Goal: Subscribe to service/newsletter

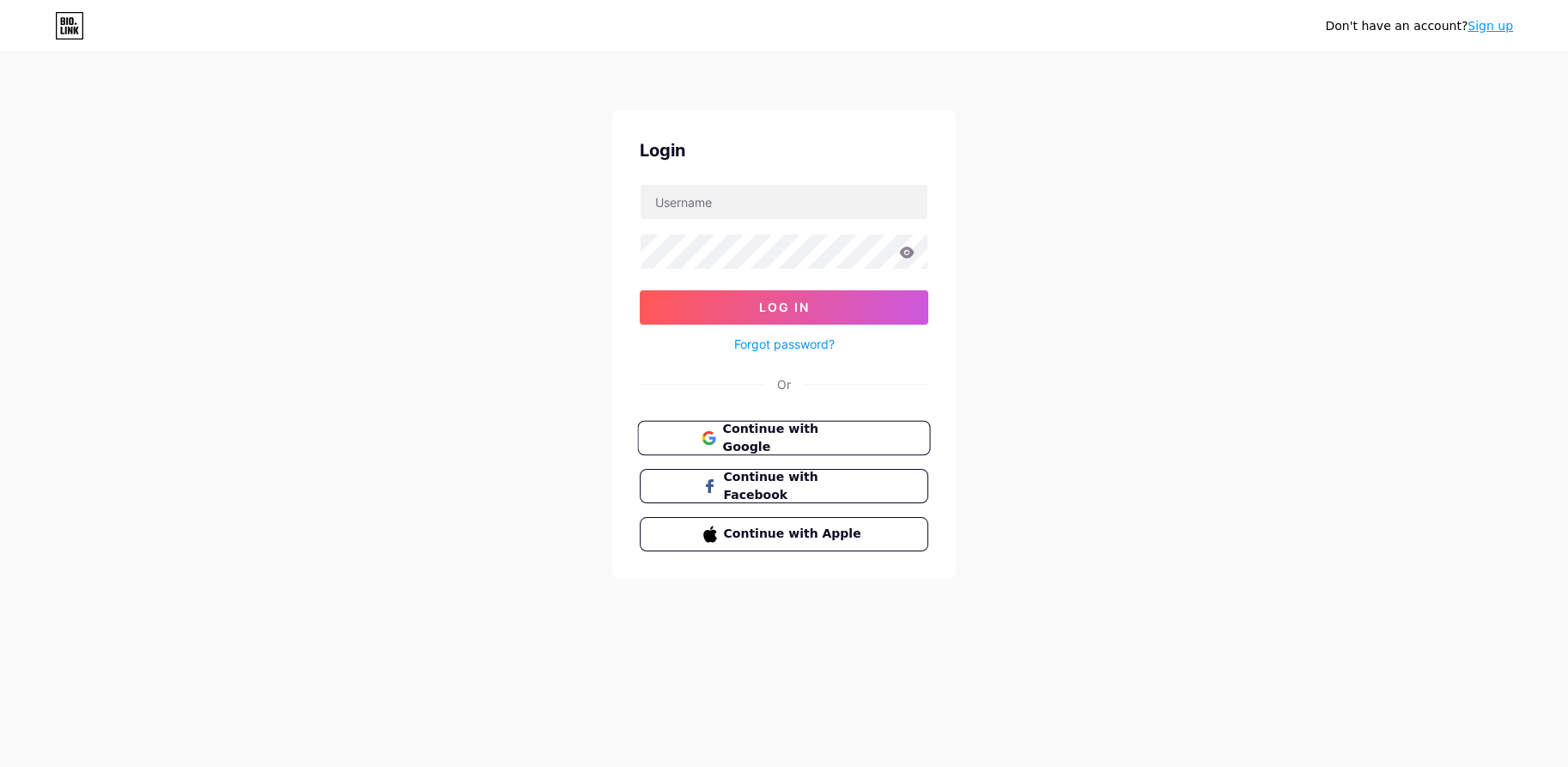
click at [793, 447] on button "Continue with Google" at bounding box center [784, 439] width 293 height 35
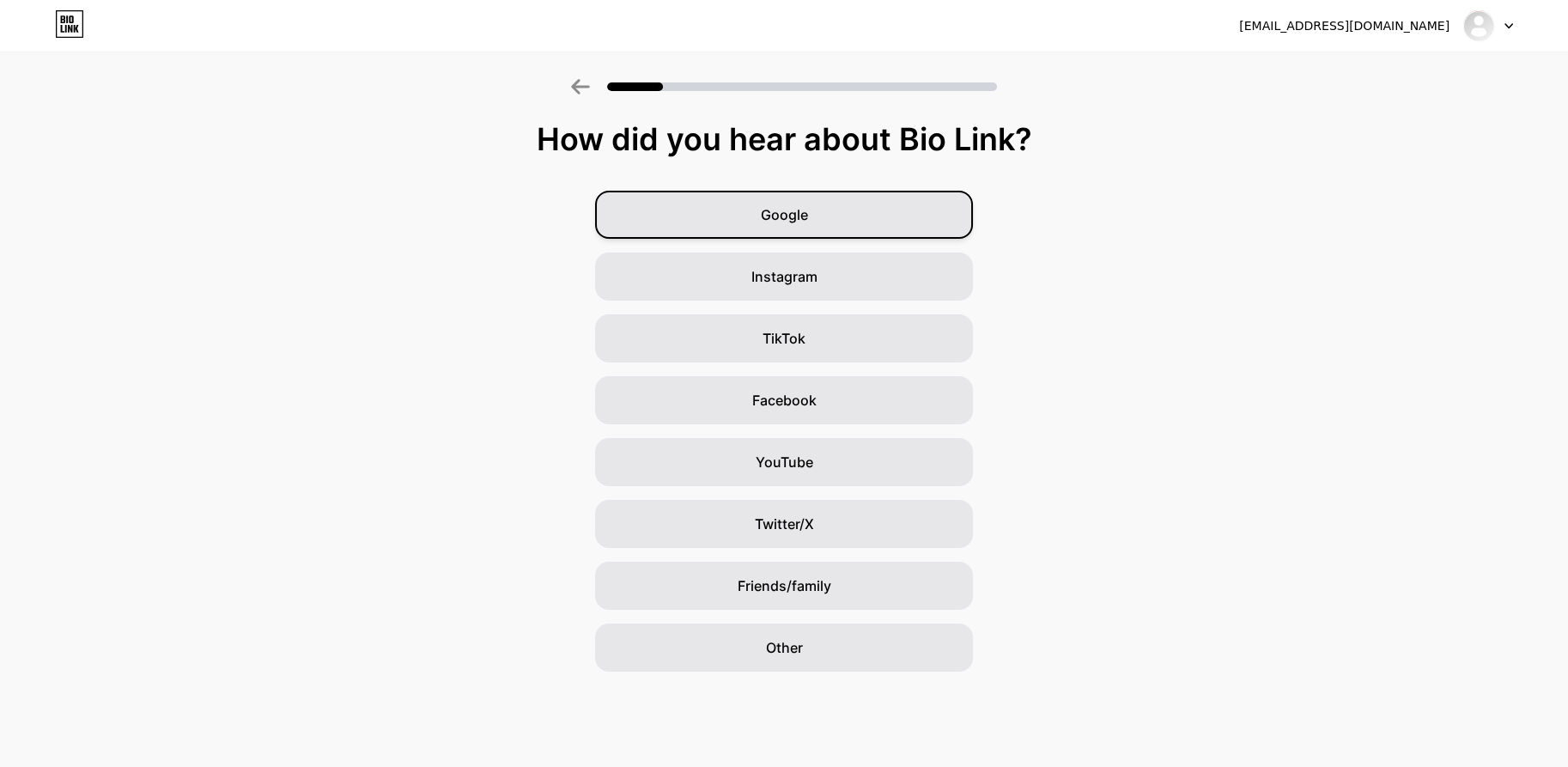
click at [849, 216] on div "Google" at bounding box center [784, 215] width 378 height 48
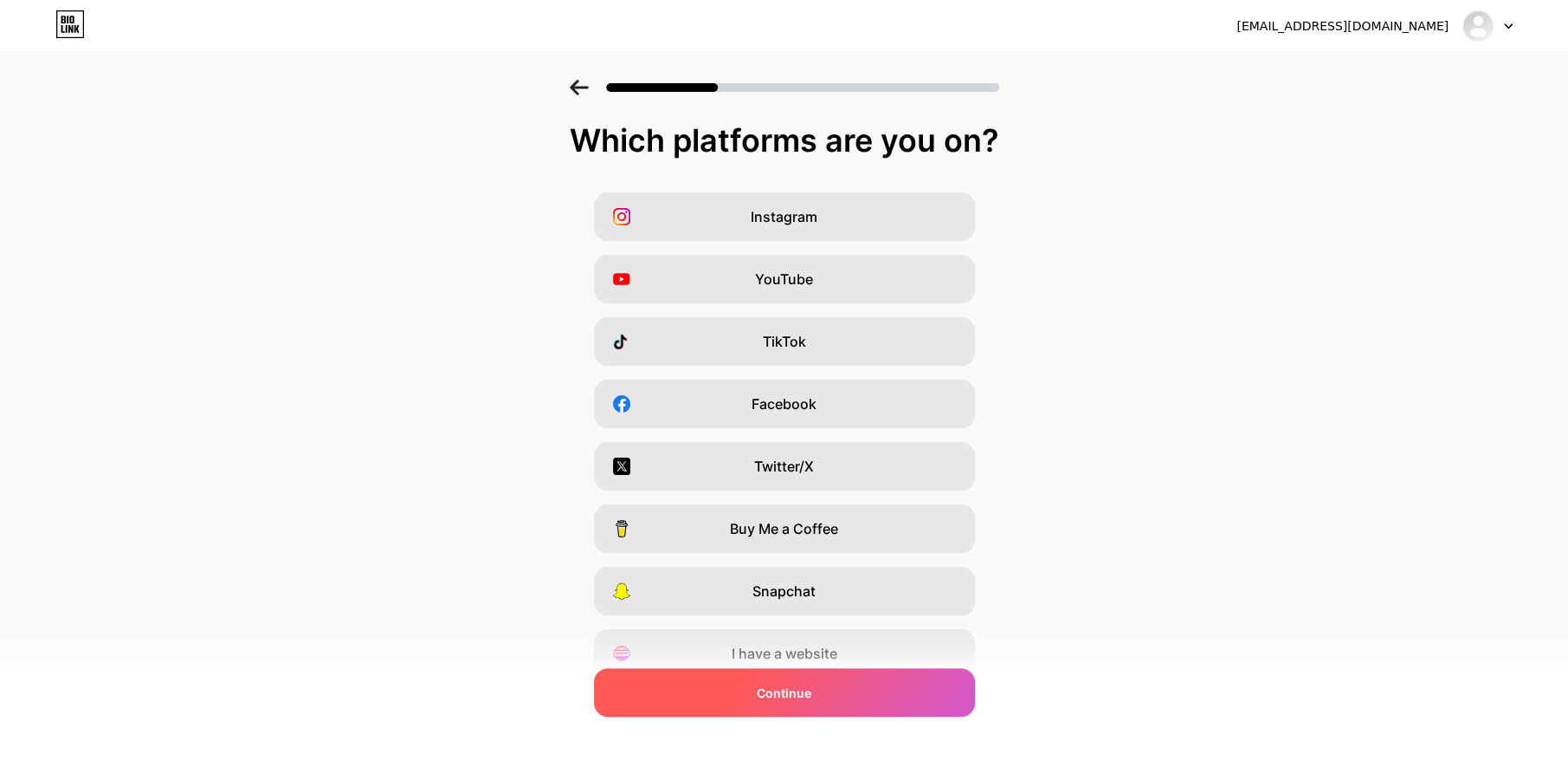
click at [794, 681] on div "Continue" at bounding box center [784, 692] width 381 height 49
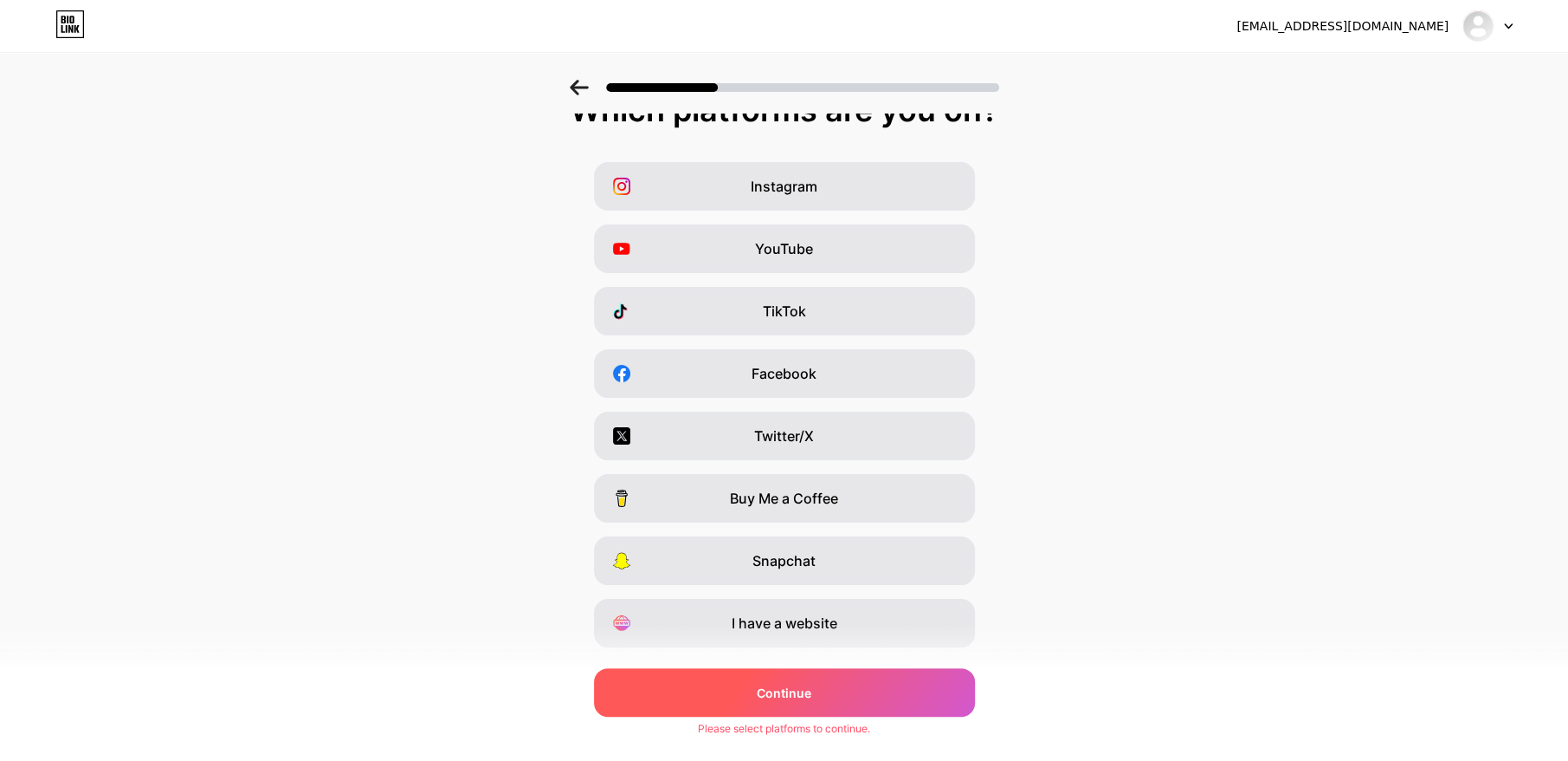
scroll to position [72, 0]
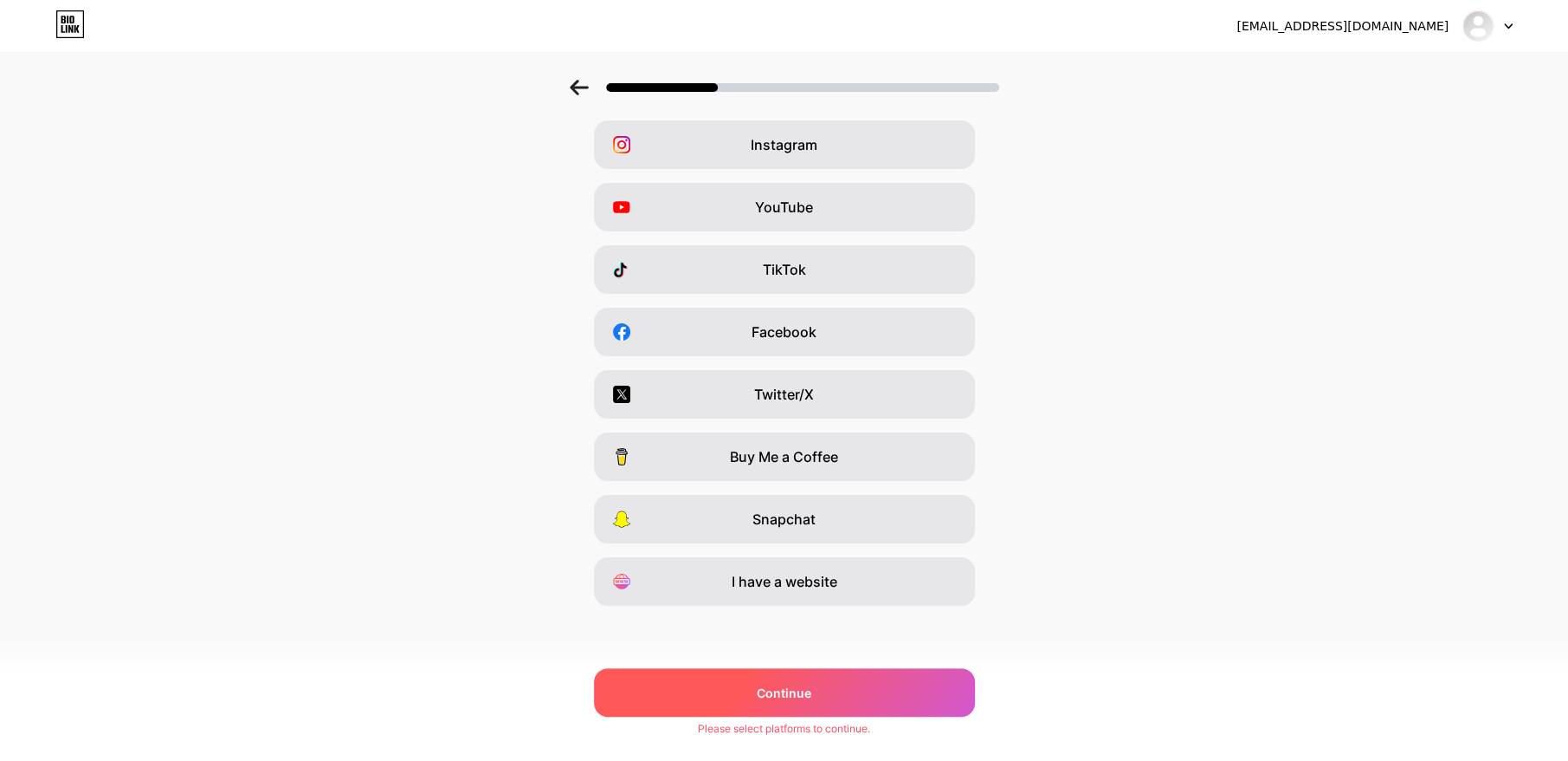
click at [769, 691] on span "Continue" at bounding box center [784, 693] width 55 height 19
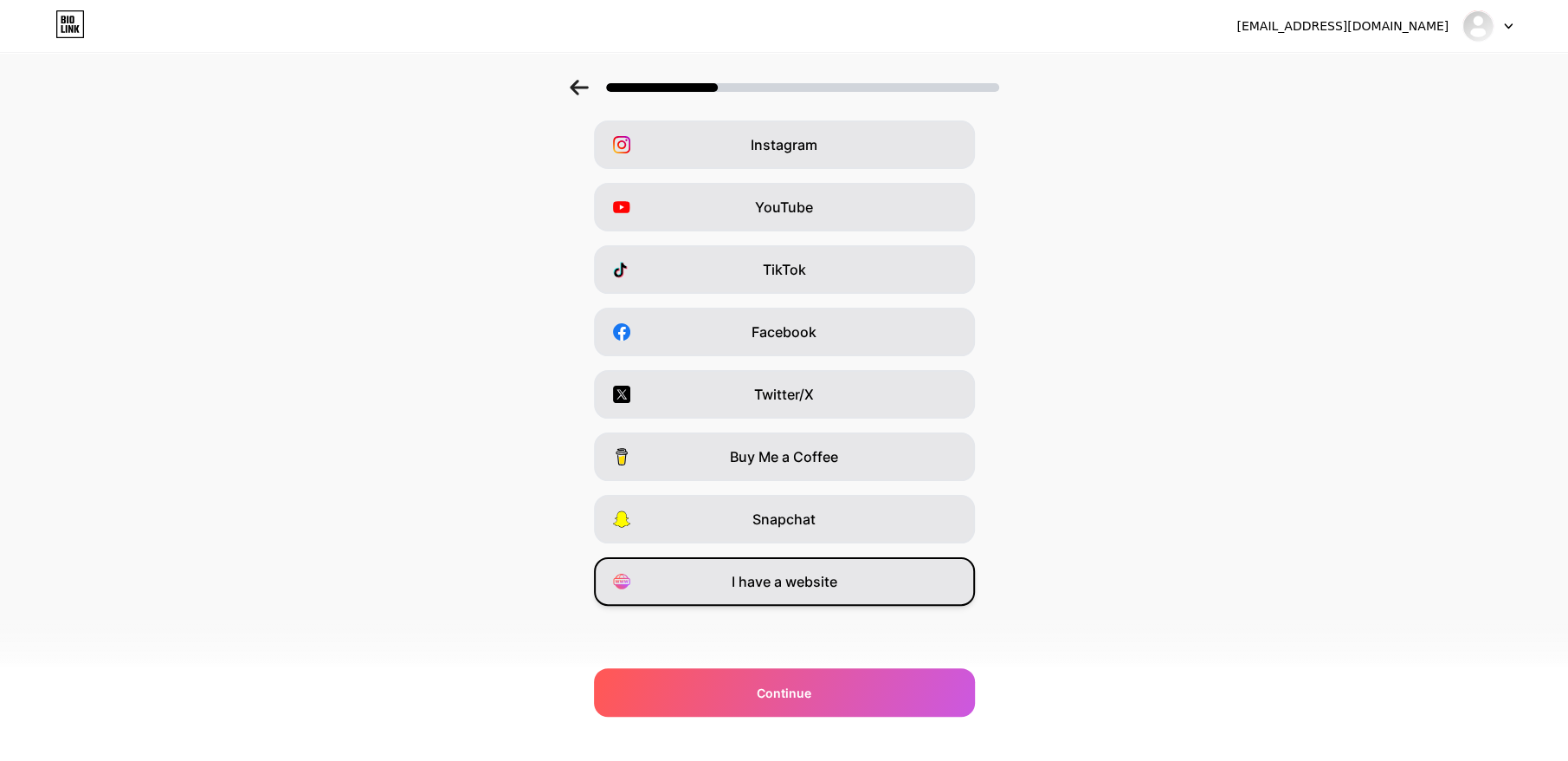
click at [793, 598] on div "I have a website" at bounding box center [784, 581] width 381 height 49
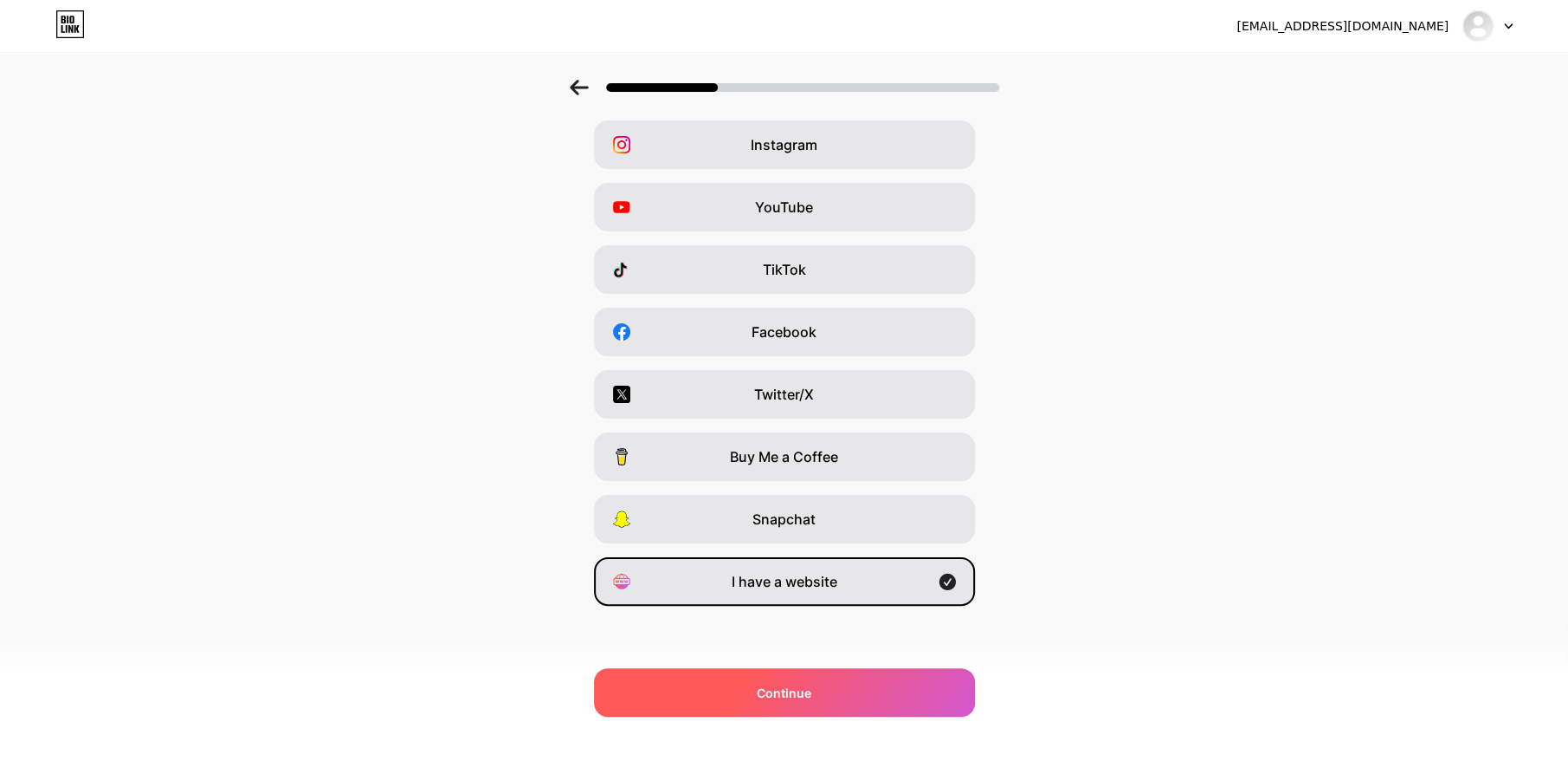
drag, startPoint x: 766, startPoint y: 654, endPoint x: 769, endPoint y: 667, distance: 13.3
click at [766, 654] on div "Which platforms are you on? Instagram YouTube TikTok Facebook Twitter/X Buy Me …" at bounding box center [784, 372] width 1568 height 641
click at [775, 679] on div "Continue" at bounding box center [784, 692] width 381 height 49
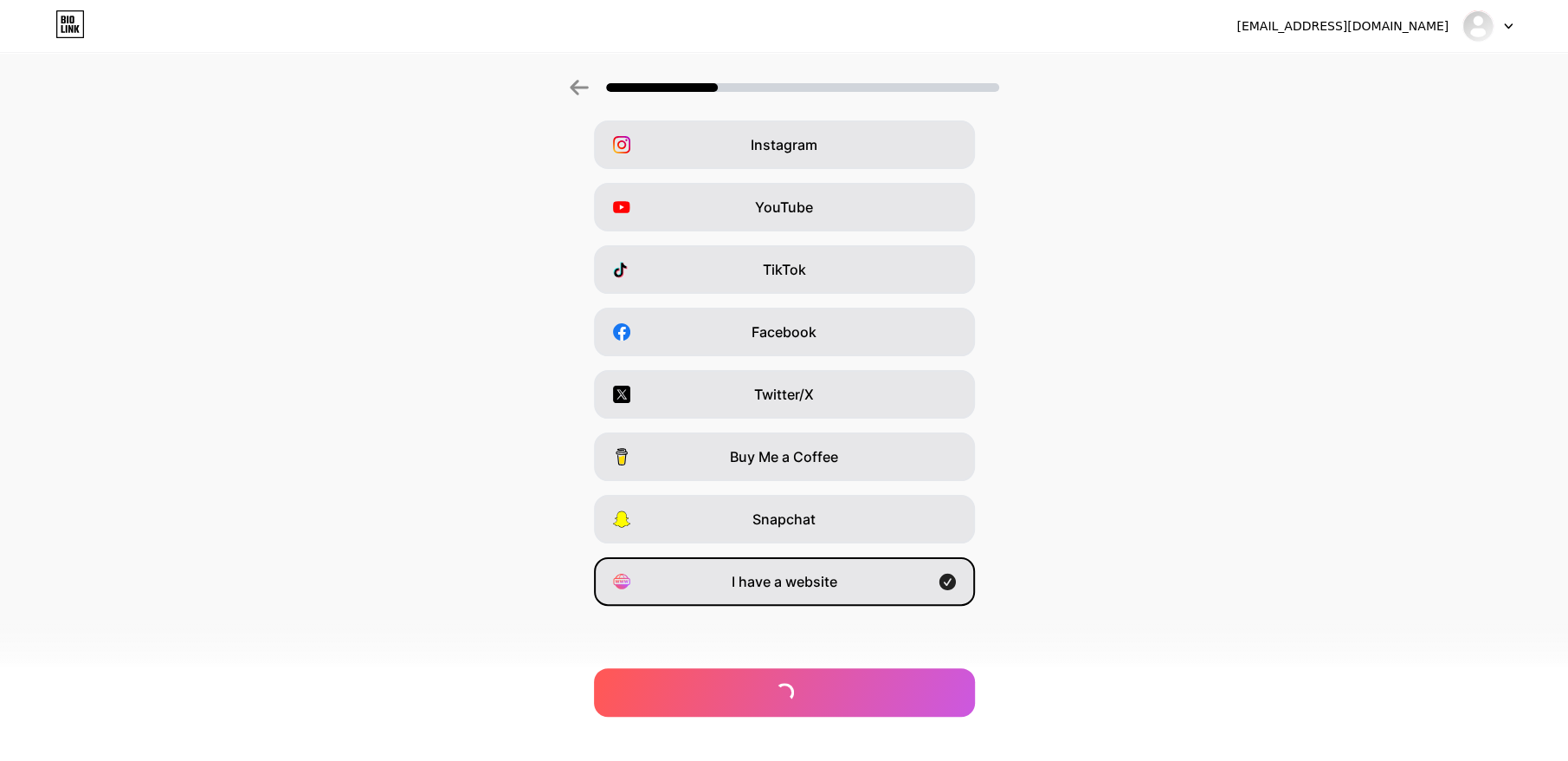
scroll to position [0, 0]
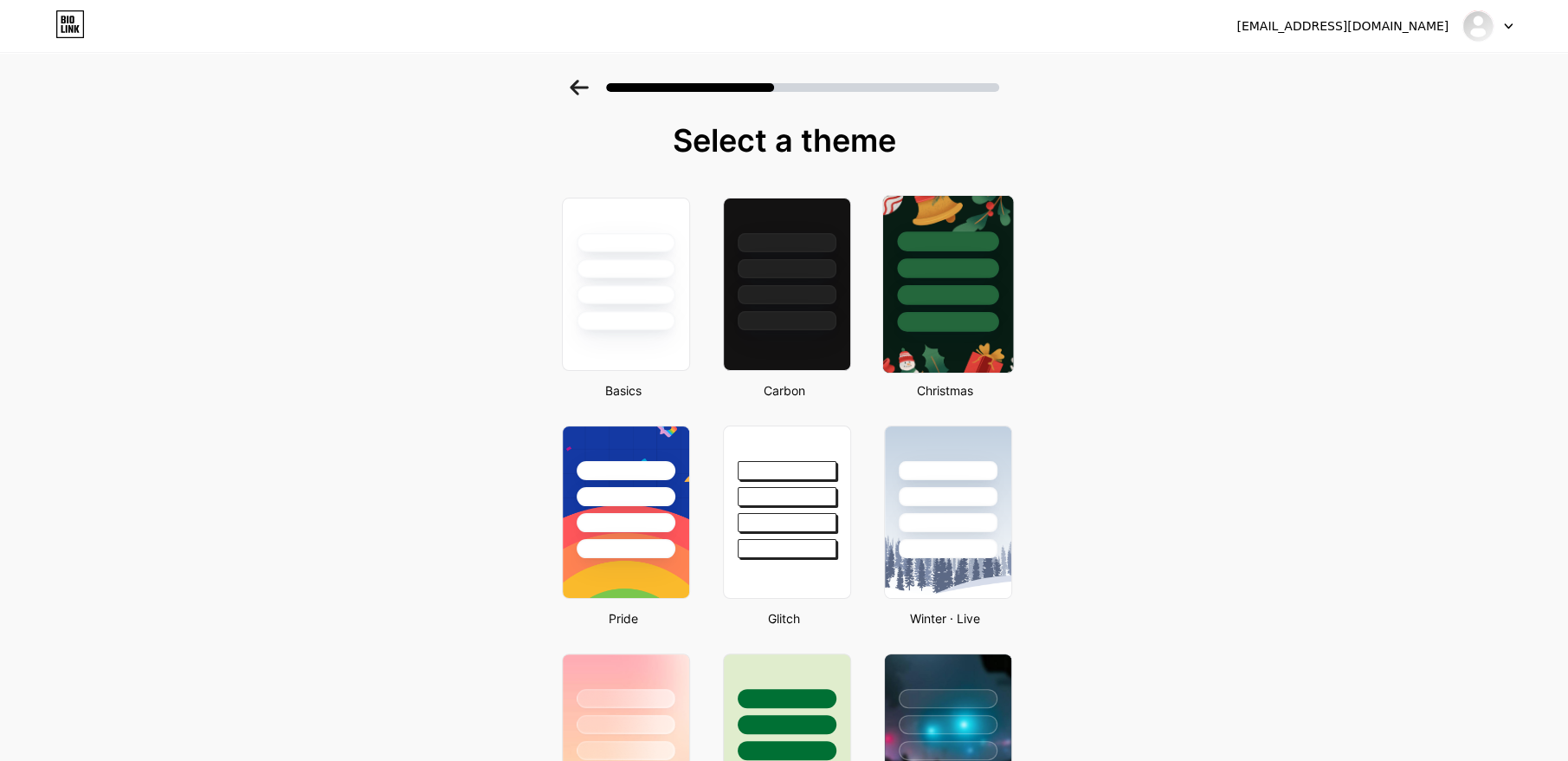
click at [947, 298] on div at bounding box center [948, 294] width 101 height 20
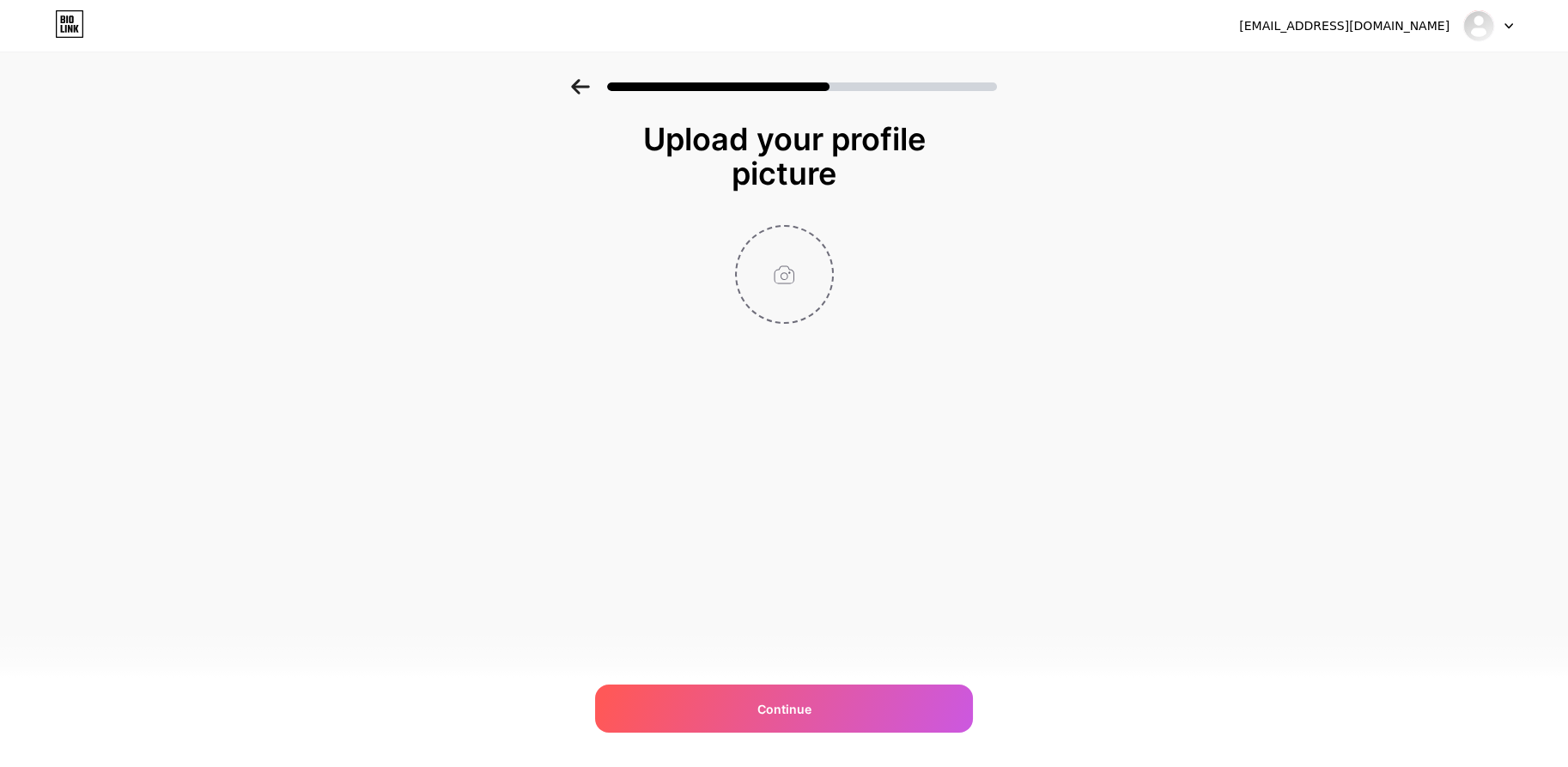
click at [784, 252] on input "file" at bounding box center [784, 274] width 95 height 95
type input "C:\fakepath\gatotkaca123-bitbucket.webp"
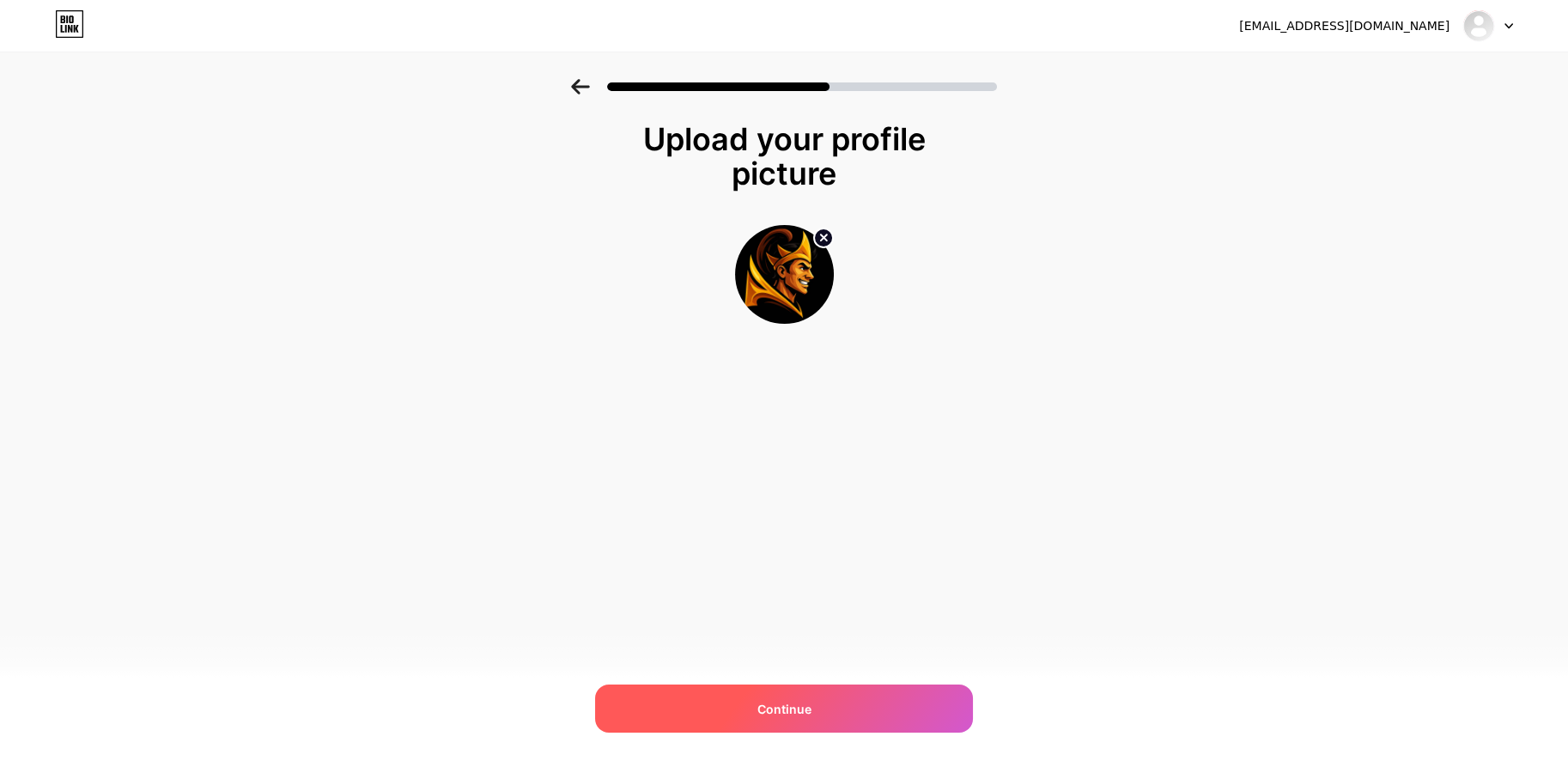
click at [784, 698] on div "Continue" at bounding box center [784, 708] width 378 height 48
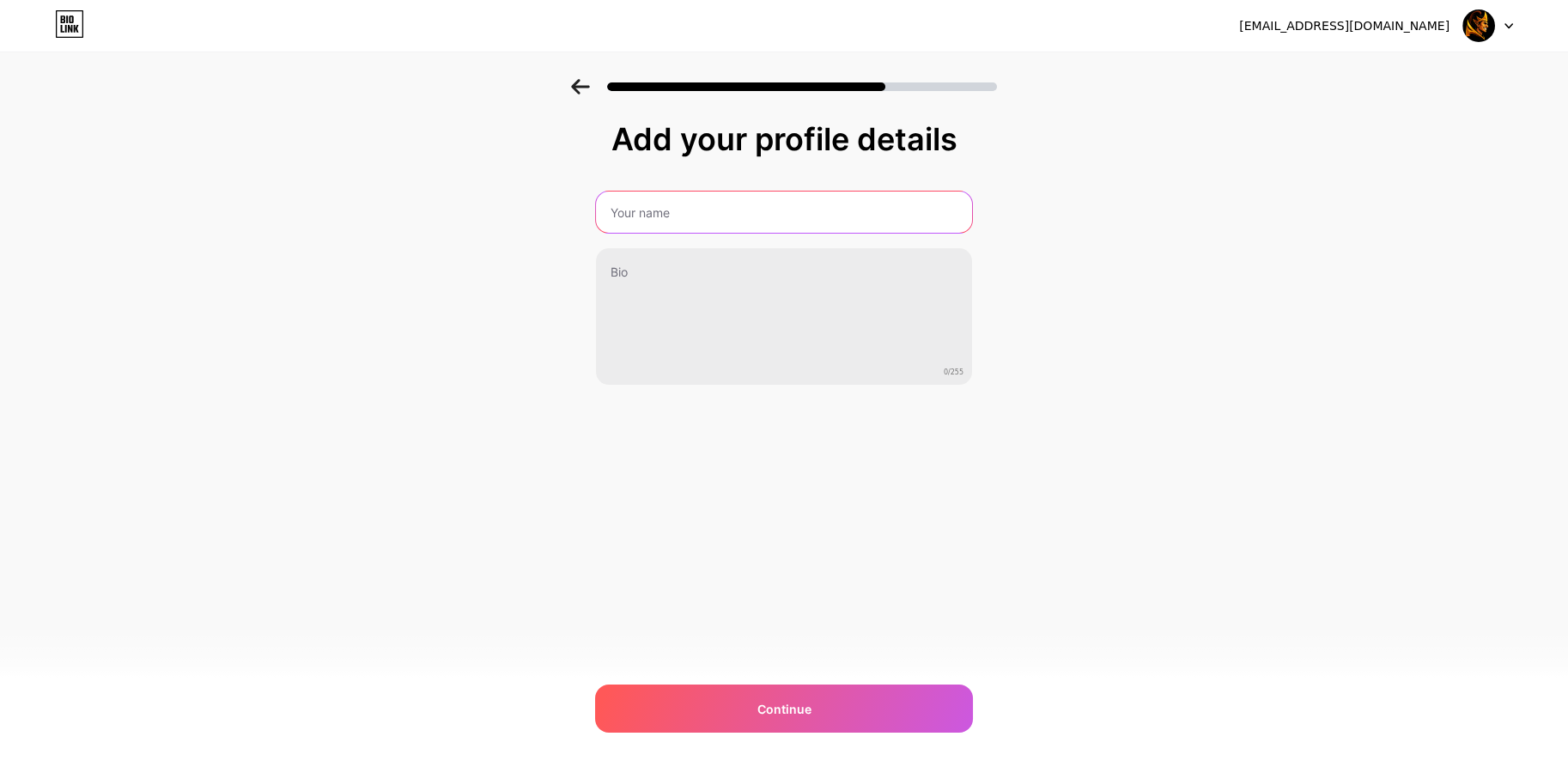
click at [653, 211] on input "text" at bounding box center [784, 212] width 376 height 41
type input "g"
type input "GATOTKACA123"
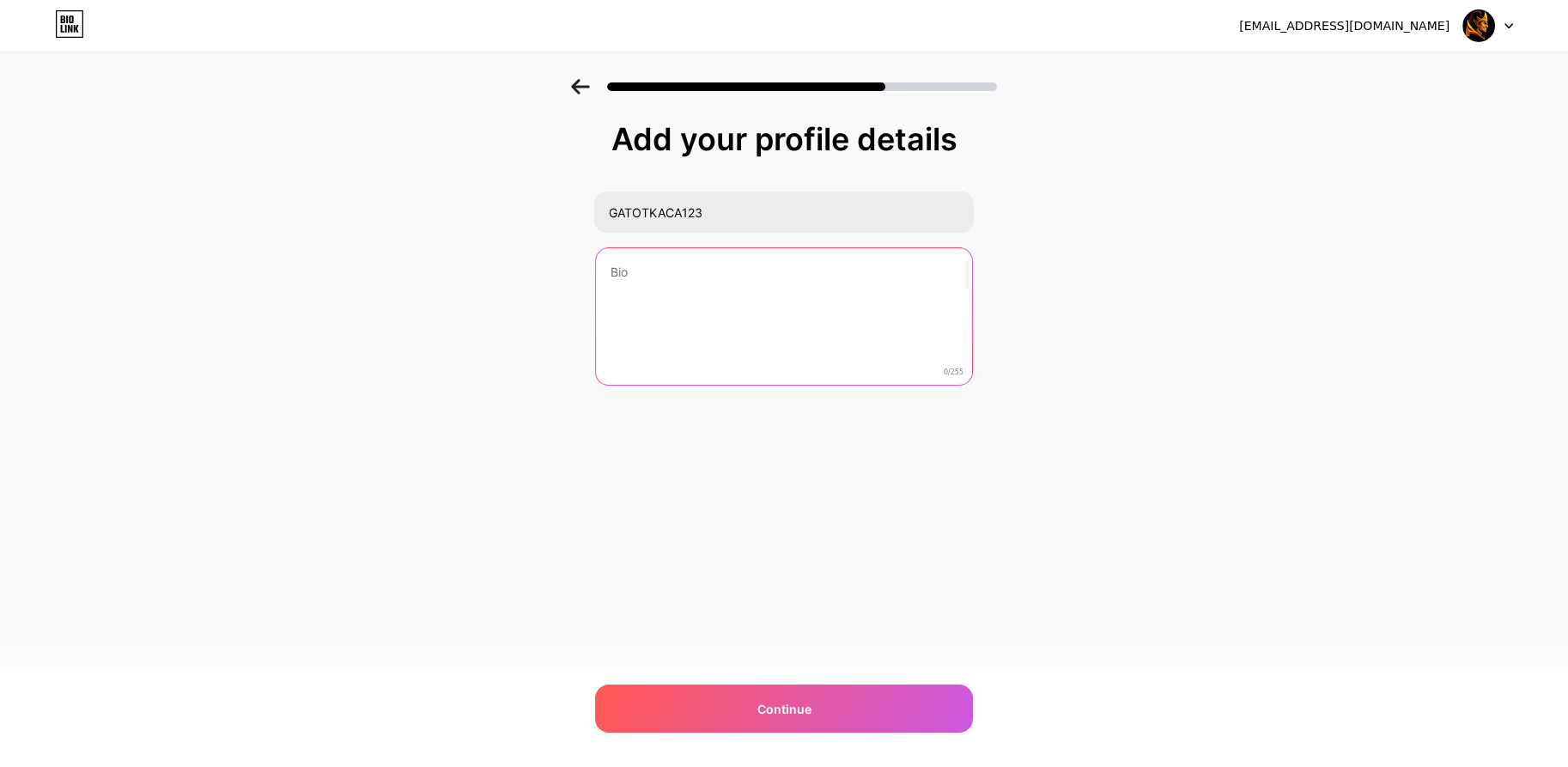
drag, startPoint x: 601, startPoint y: 279, endPoint x: 623, endPoint y: 274, distance: 22.6
click at [601, 279] on textarea at bounding box center [784, 317] width 376 height 138
click at [731, 268] on textarea "GATOTKACA123 LINK RESMI OFFICIAL" at bounding box center [784, 317] width 380 height 140
click at [933, 272] on textarea "GATOTKACA123 LINK ALTERNATIF RESMI OFFICIAL" at bounding box center [784, 317] width 380 height 140
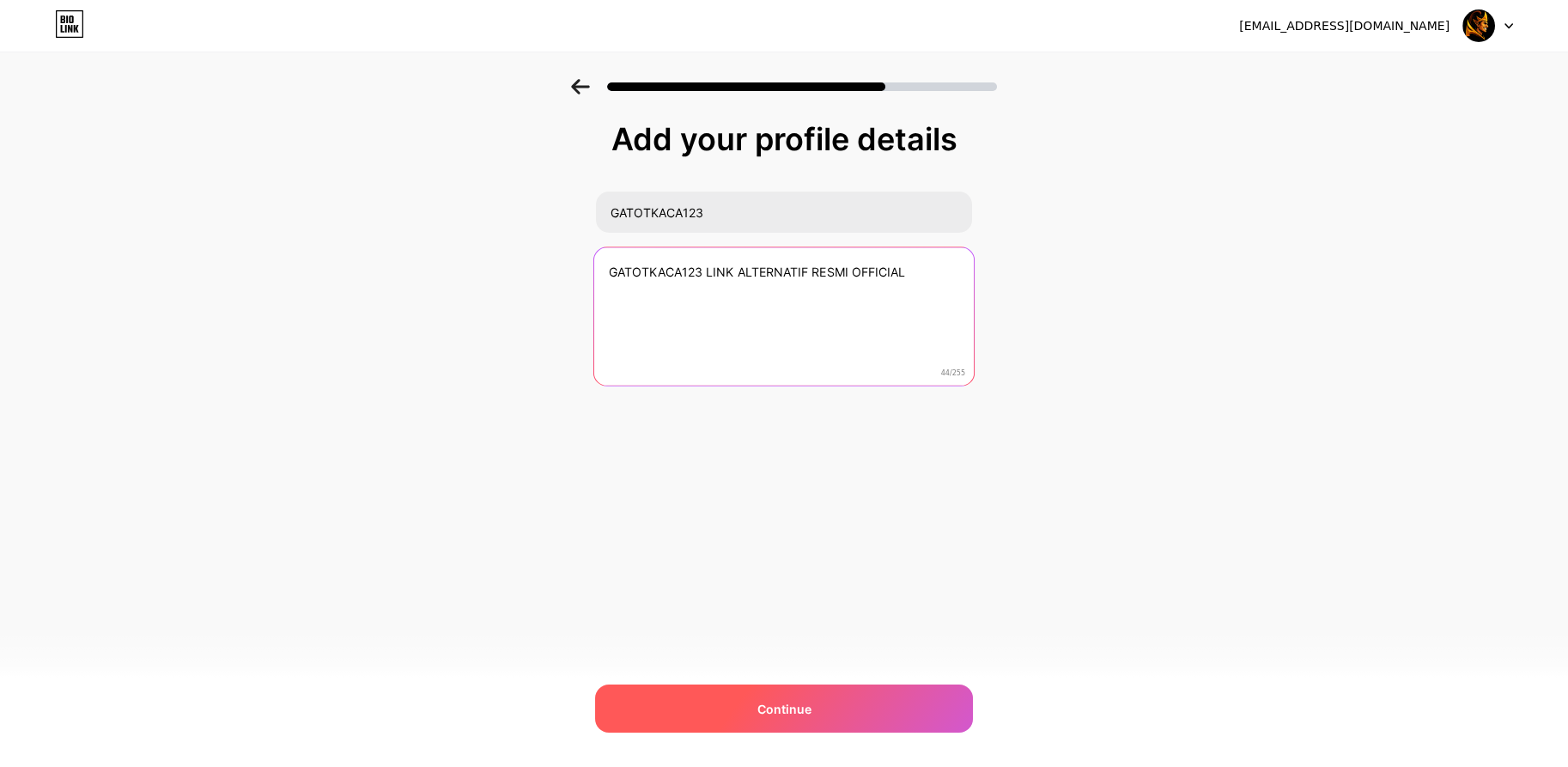
type textarea "GATOTKACA123 LINK ALTERNATIF RESMI OFFICIAL"
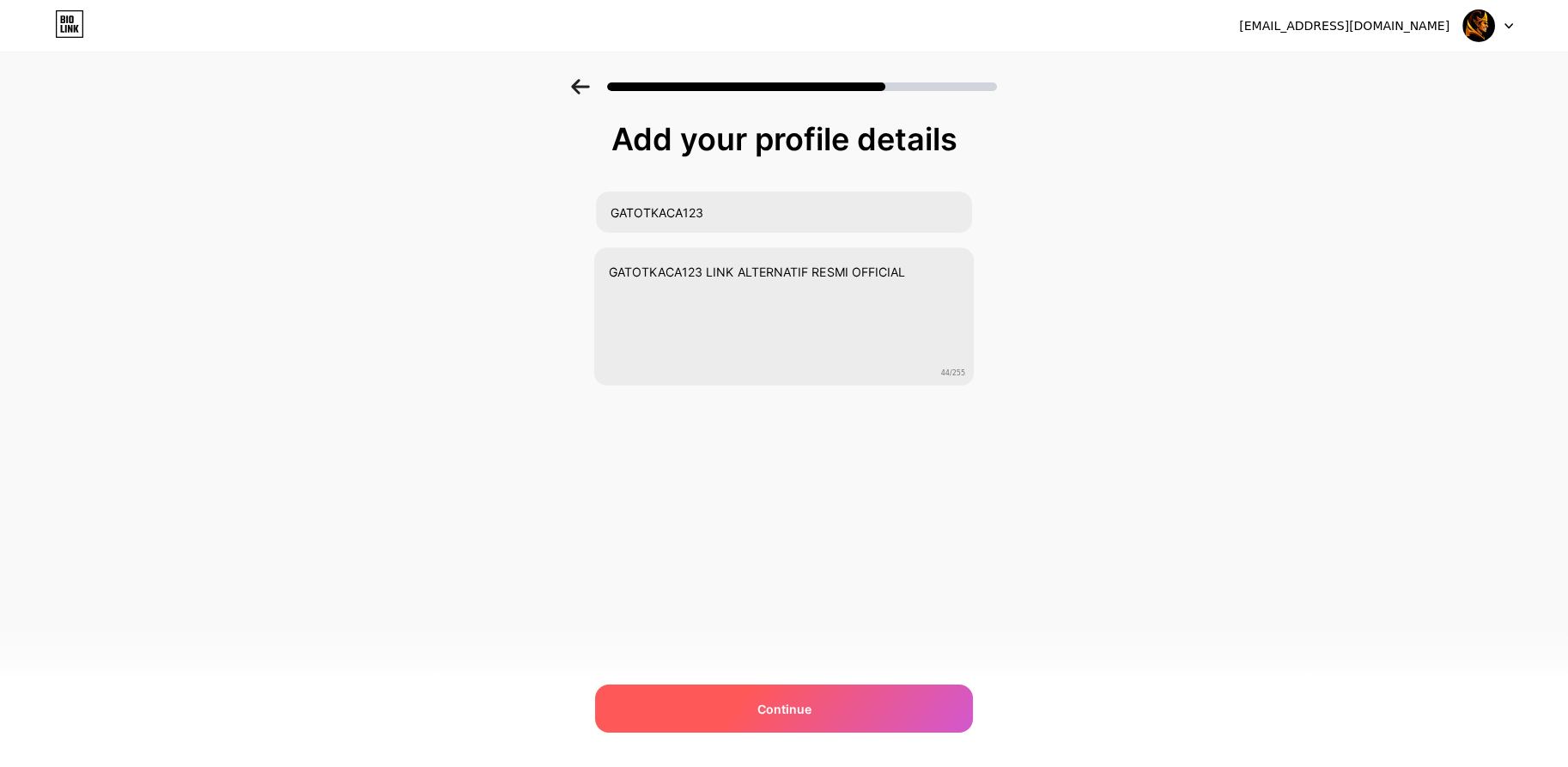
click at [782, 692] on div "Continue" at bounding box center [784, 708] width 378 height 48
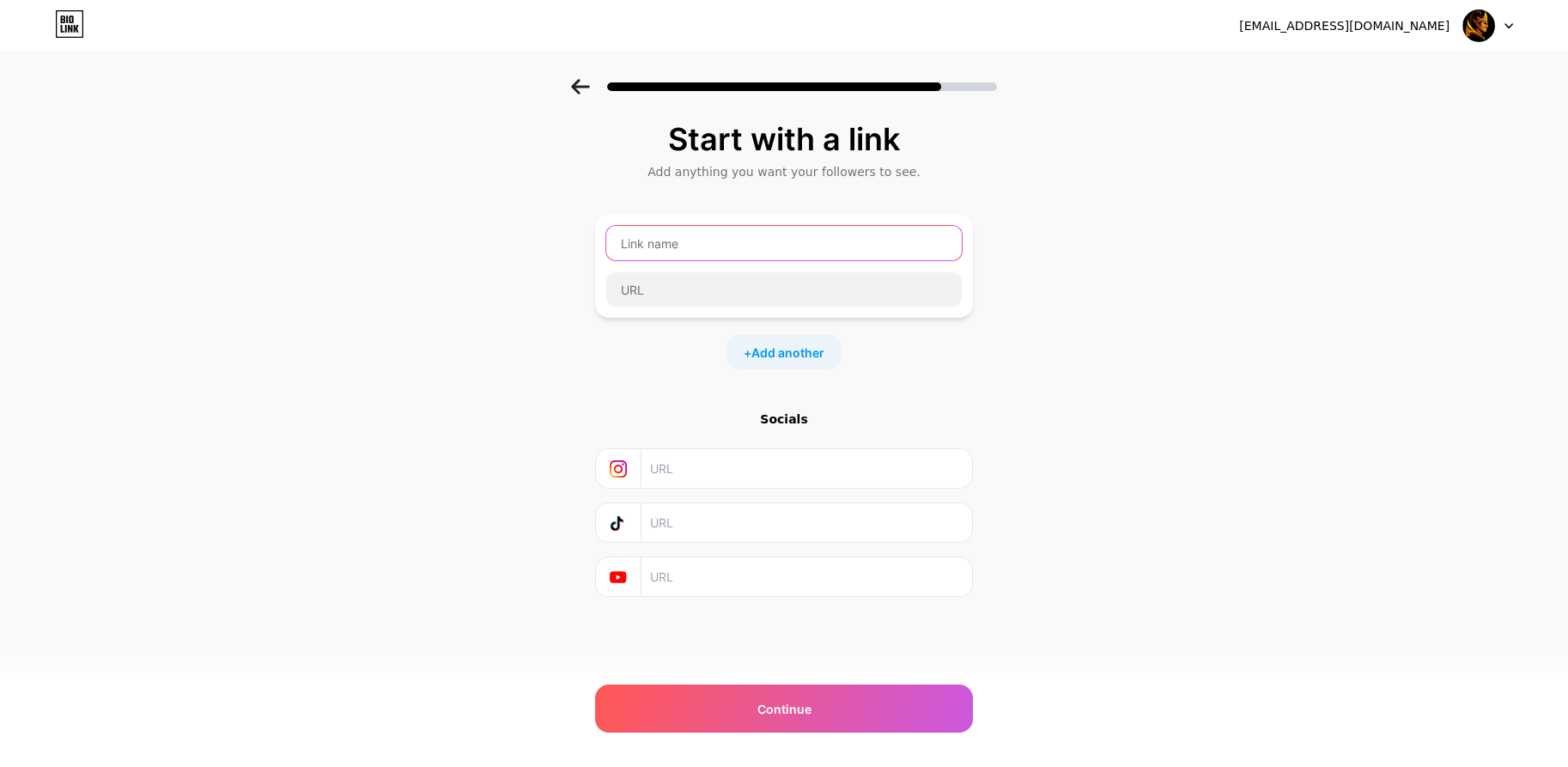
click at [687, 254] on input "text" at bounding box center [784, 243] width 355 height 34
type input "G"
type input "L"
type input "LINK-GATOTKACA123"
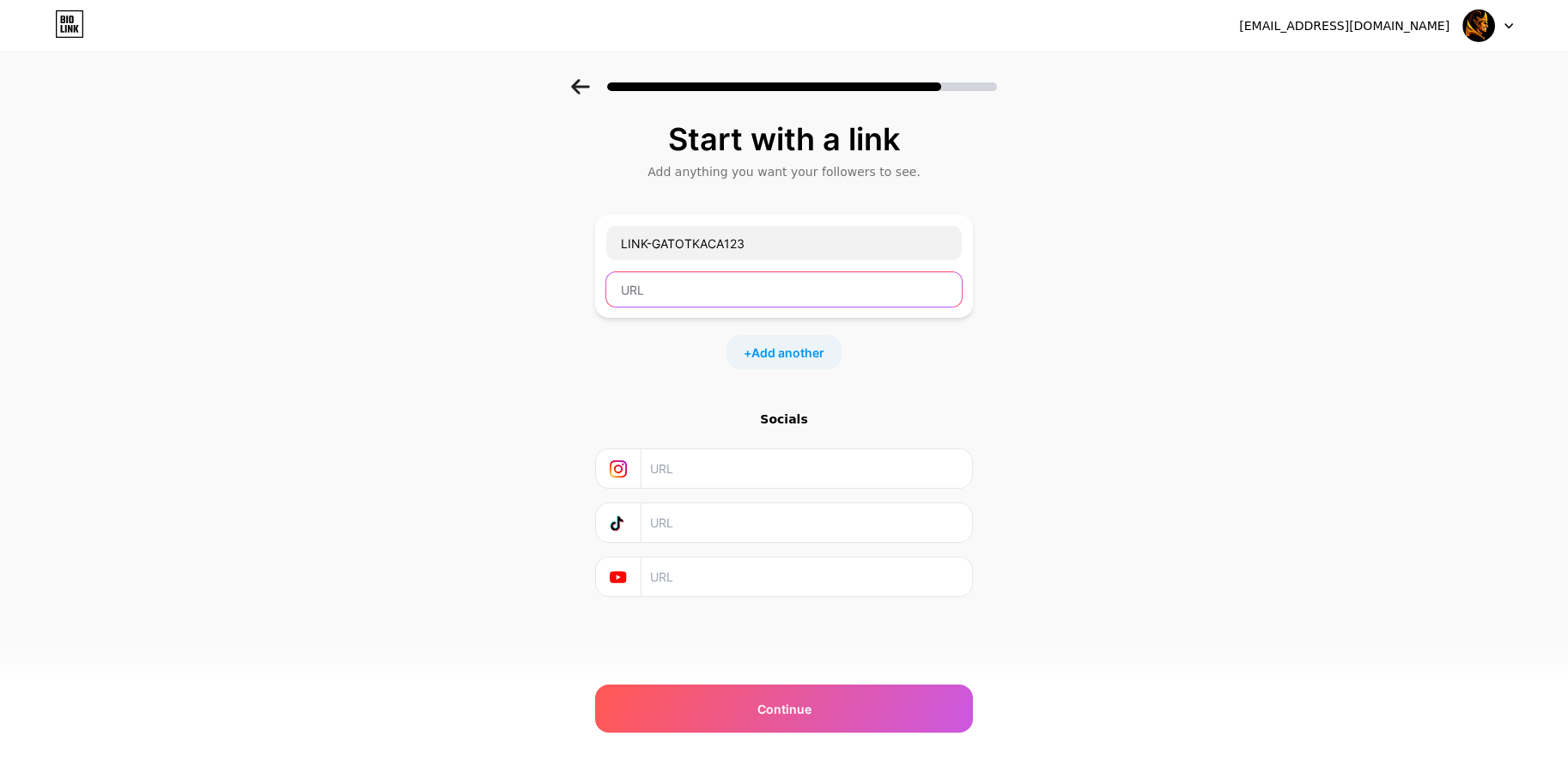
click at [676, 296] on input "text" at bounding box center [784, 289] width 355 height 34
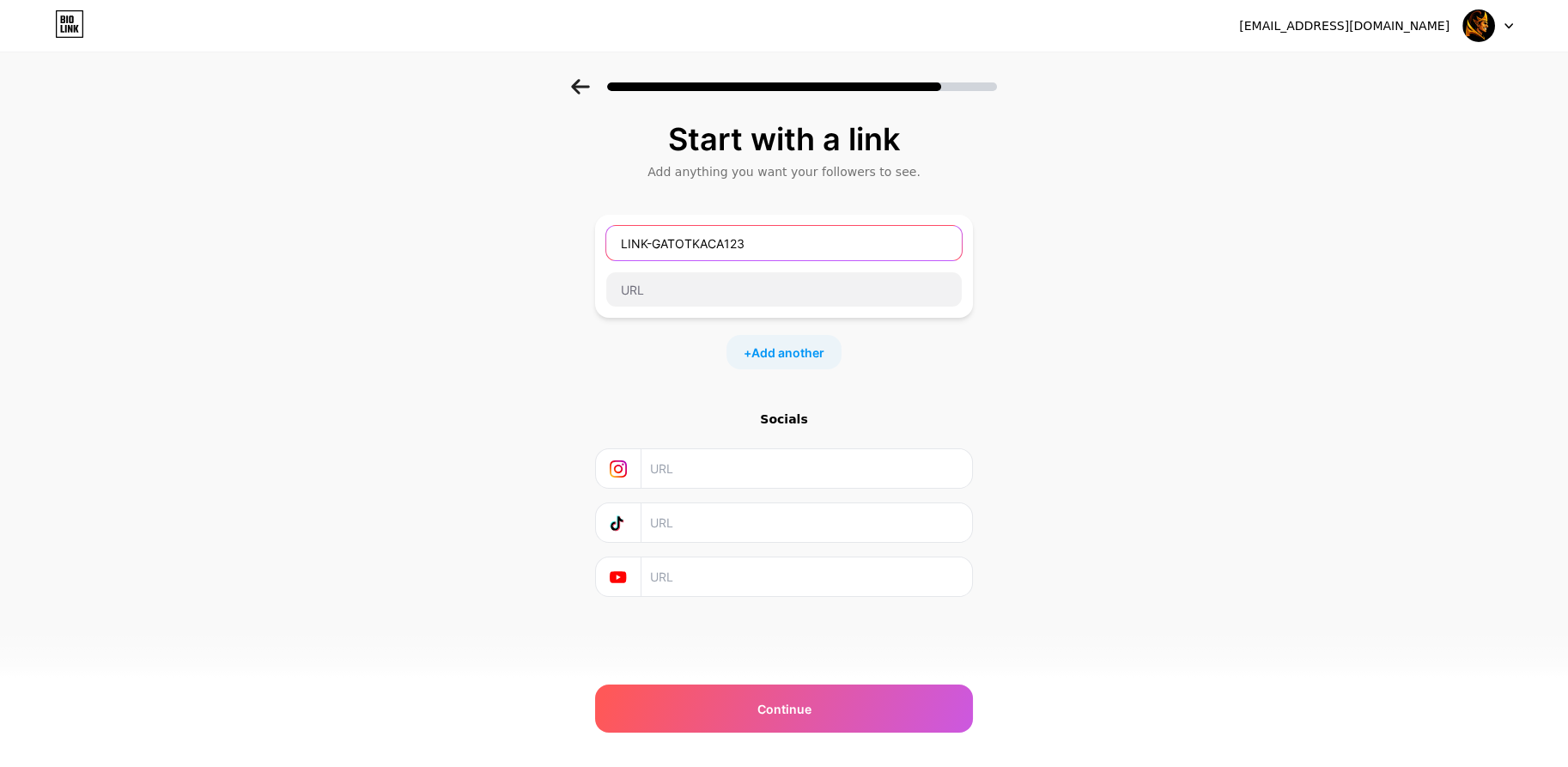
drag, startPoint x: 775, startPoint y: 244, endPoint x: 535, endPoint y: 256, distance: 240.3
click at [534, 256] on div "Start with a link Add anything you want your followers to see. LINK-GATOTKACA12…" at bounding box center [784, 381] width 1568 height 604
click at [1113, 279] on div "Start with a link Add anything you want your followers to see. + Add another So…" at bounding box center [784, 381] width 1568 height 604
click at [702, 252] on input "text" at bounding box center [784, 243] width 355 height 34
type input "GATOTKACA123 HEYLINK"
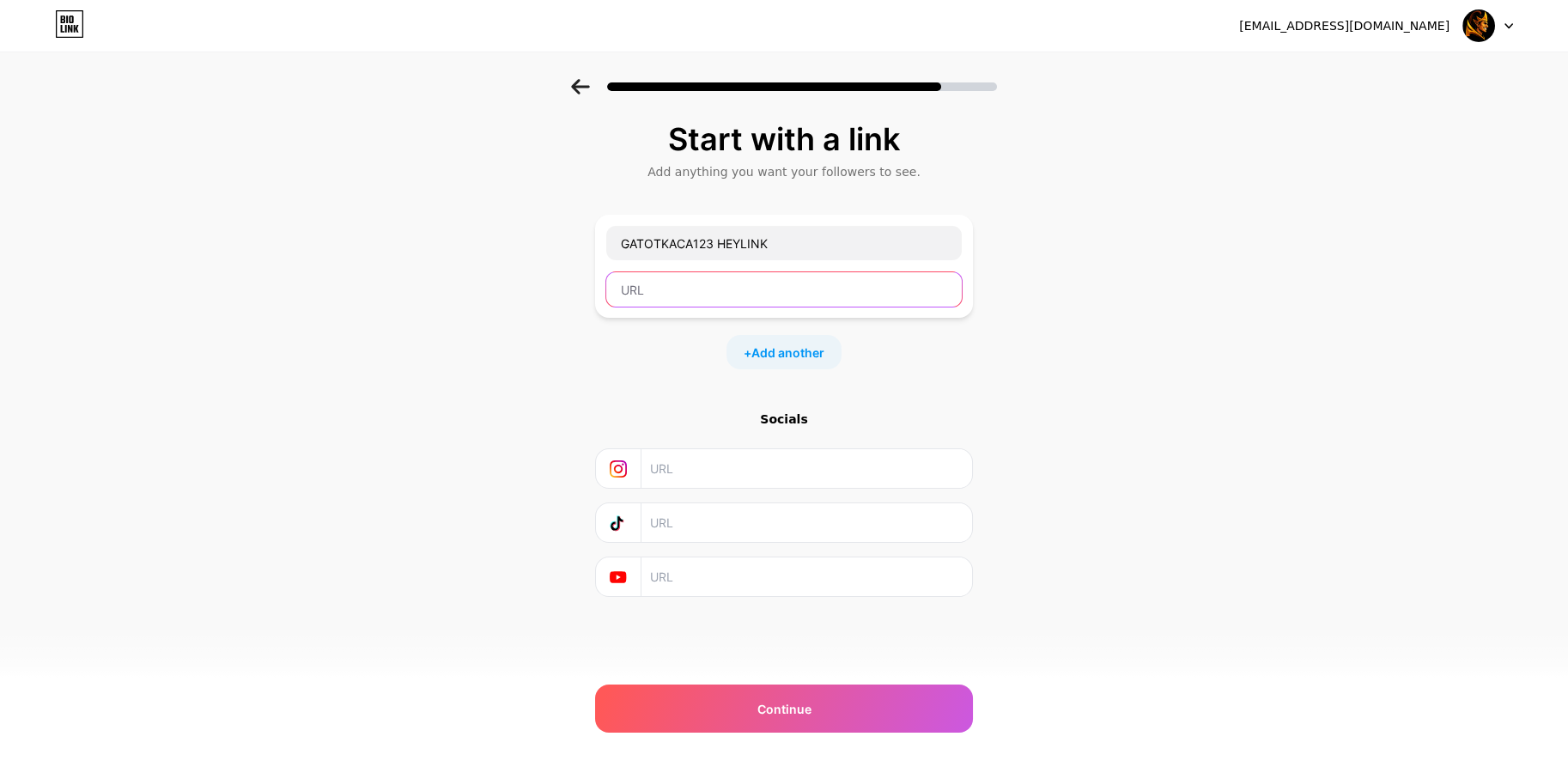
click at [669, 295] on input "text" at bounding box center [784, 289] width 355 height 34
paste input "https://heylink.me/LINK-GATOTKACA123/"
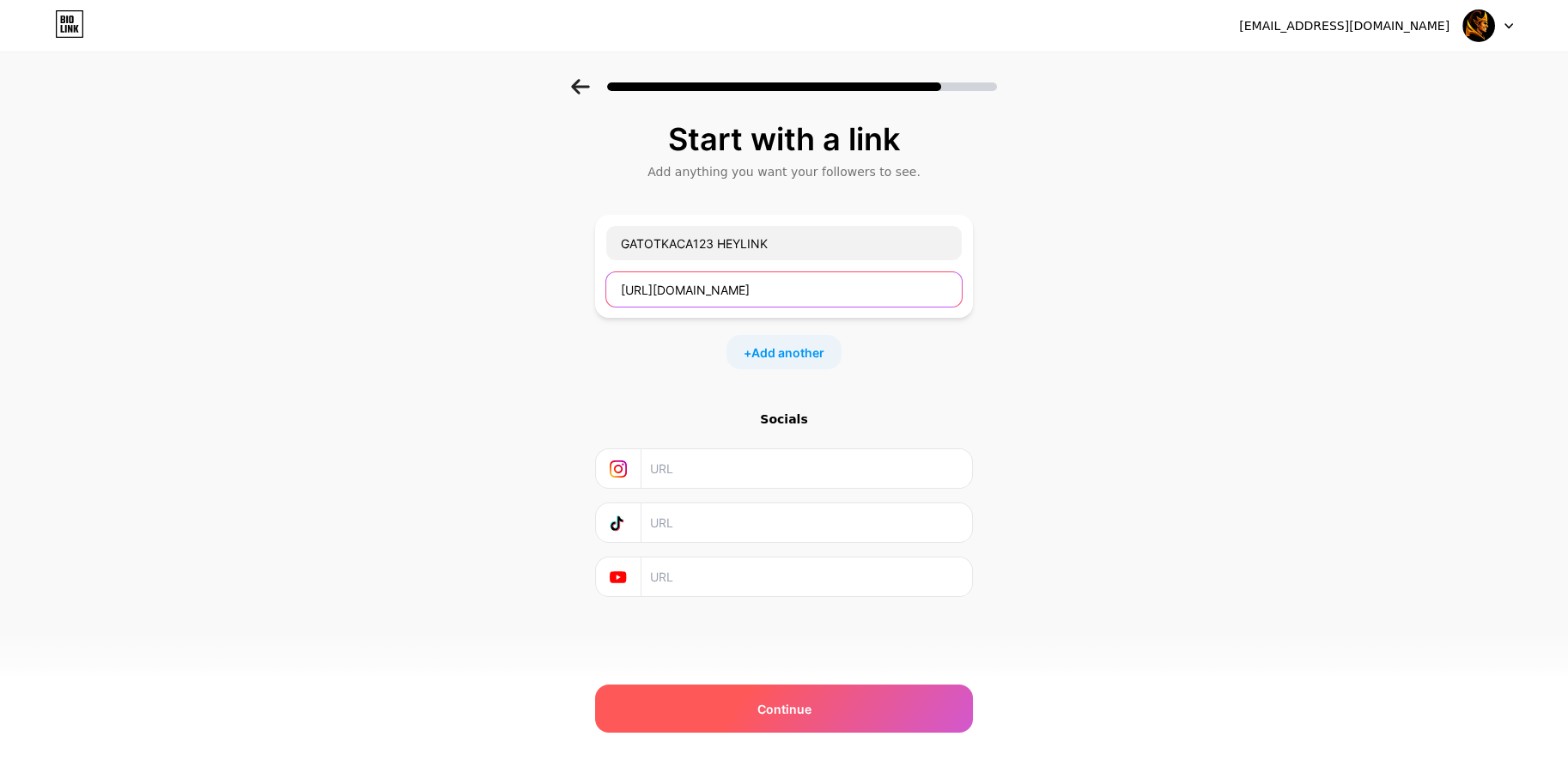
type input "https://heylink.me/LINK-GATOTKACA123/"
click at [780, 697] on div "Continue" at bounding box center [784, 708] width 378 height 48
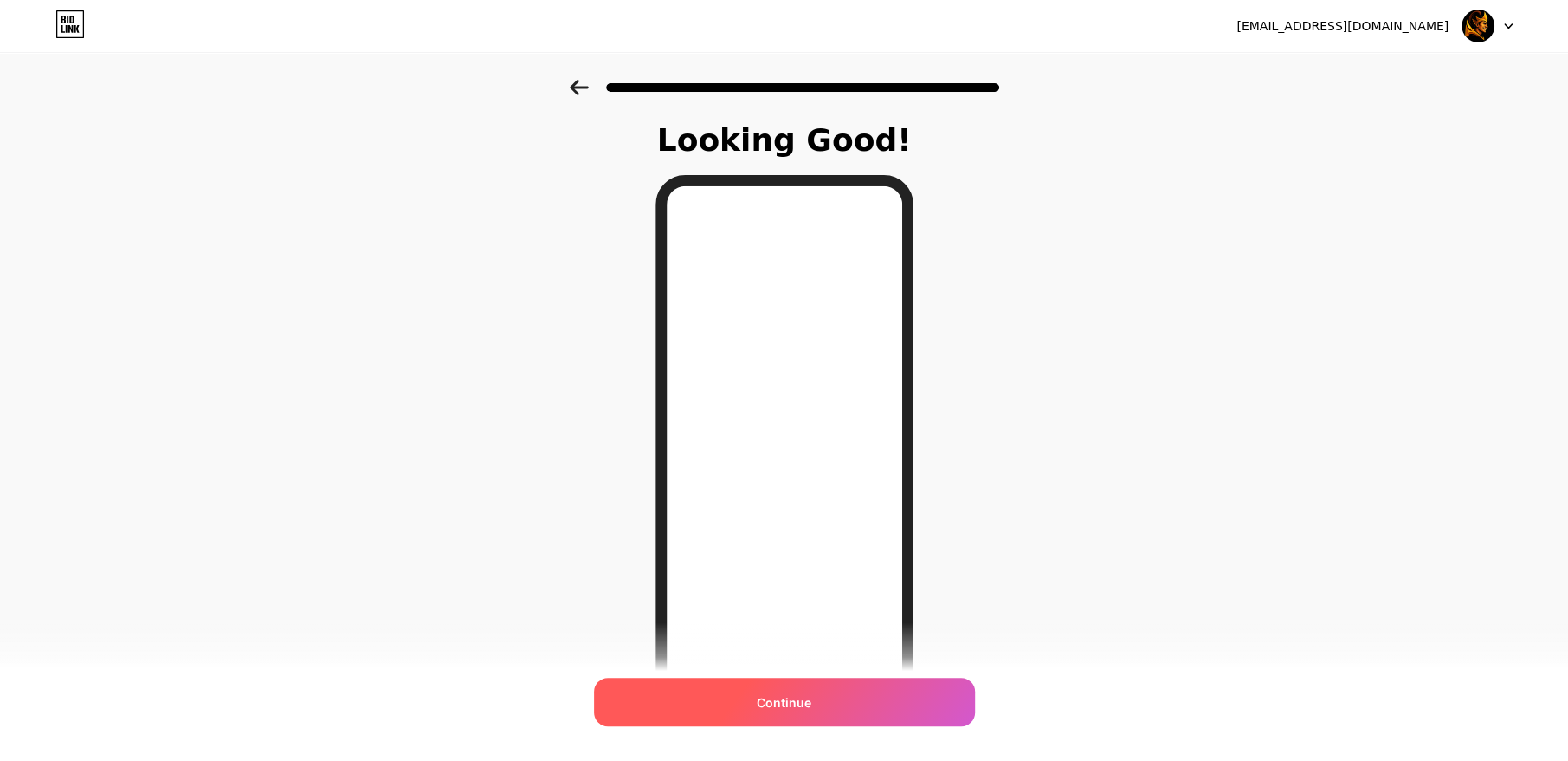
click at [784, 697] on span "Continue" at bounding box center [784, 702] width 55 height 19
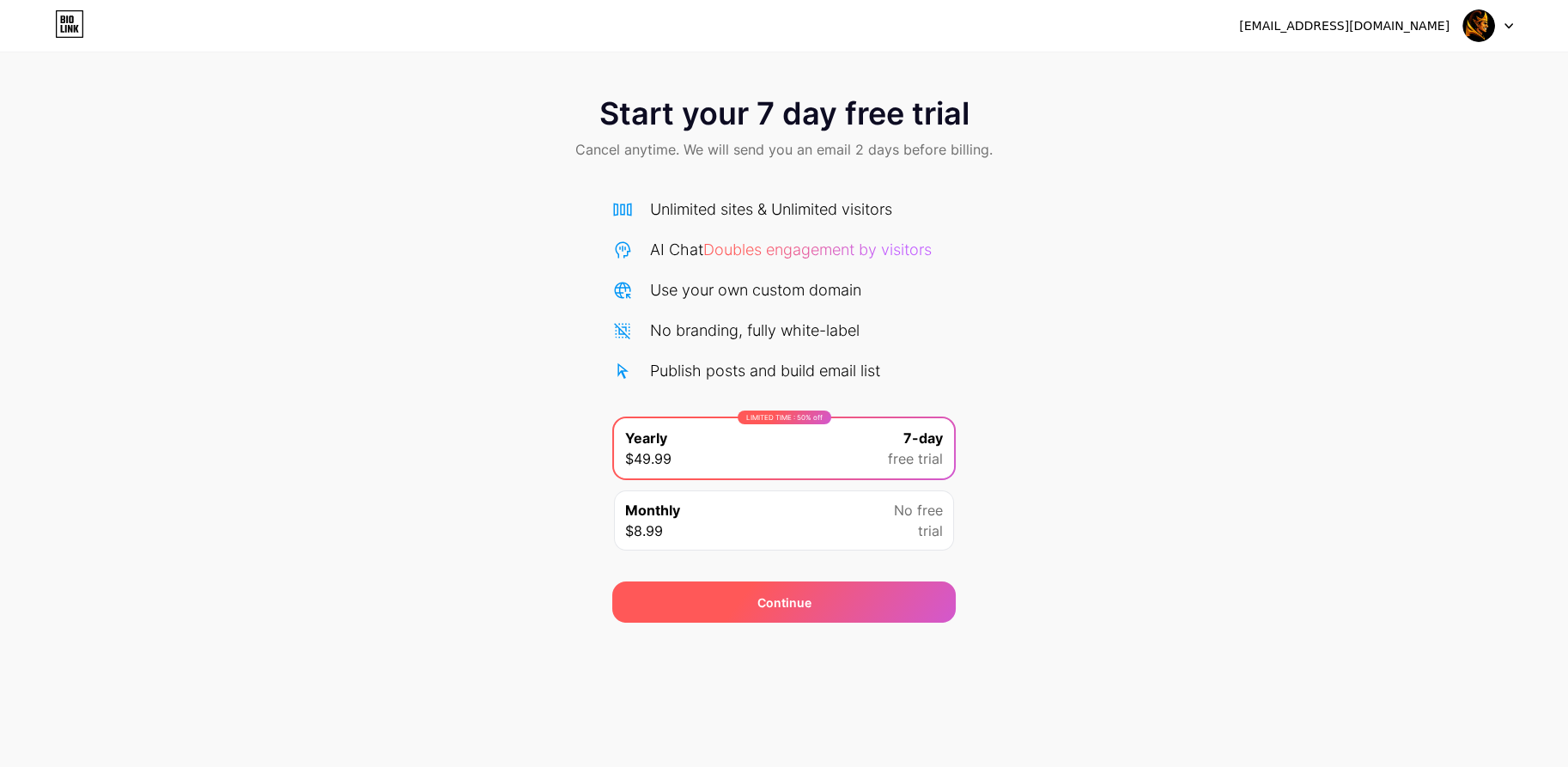
click at [752, 591] on div "Continue" at bounding box center [784, 602] width 344 height 41
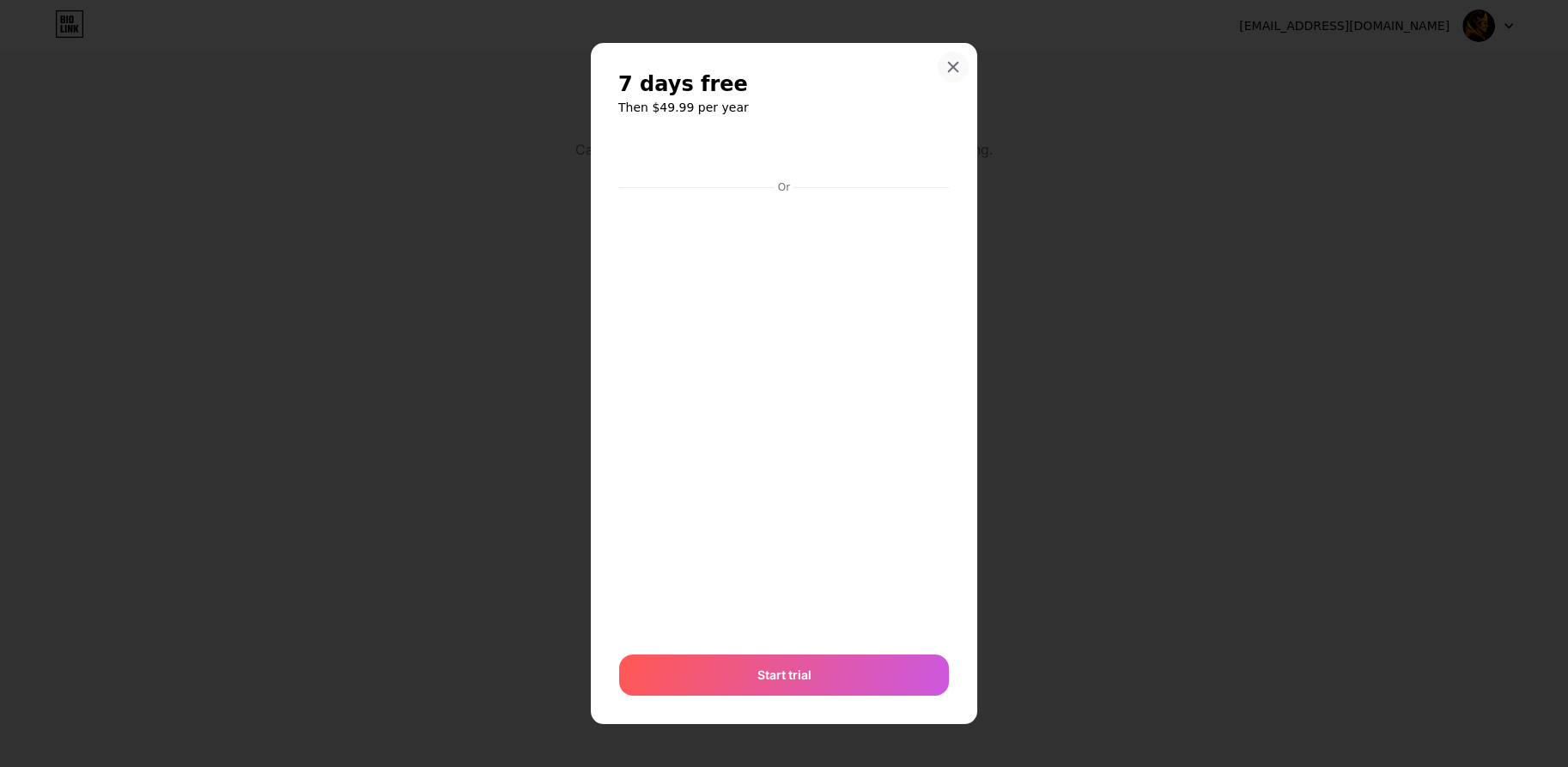
click at [944, 58] on div at bounding box center [953, 67] width 31 height 31
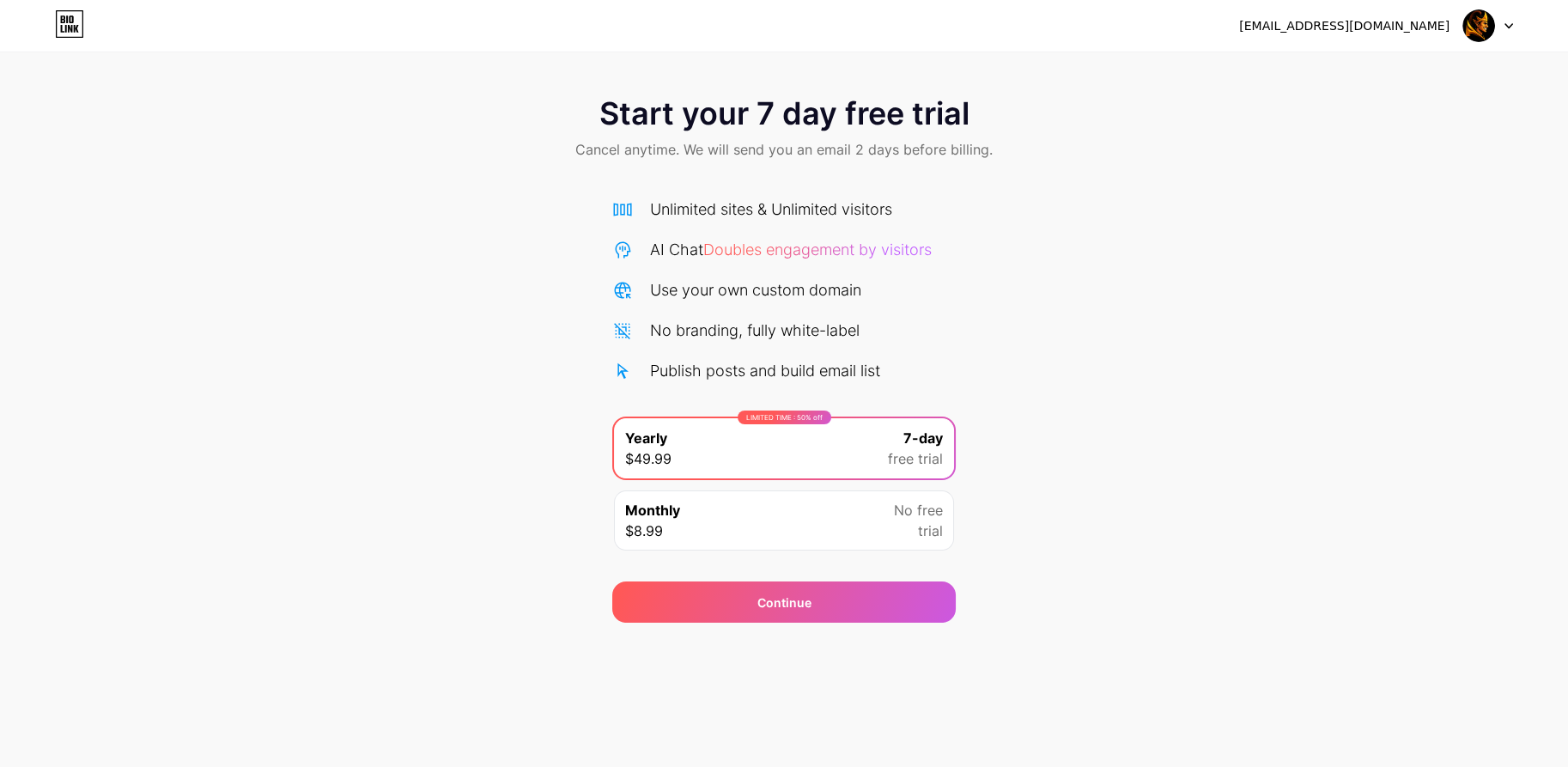
click at [1491, 32] on img at bounding box center [1478, 26] width 33 height 33
click at [1334, 29] on div "gatotkaca0677@gmail.com" at bounding box center [1344, 26] width 210 height 18
drag, startPoint x: 824, startPoint y: 158, endPoint x: 769, endPoint y: 206, distance: 73.0
click at [822, 159] on span "Cancel anytime. We will send you an email 2 days before billing." at bounding box center [784, 149] width 418 height 20
click at [81, 23] on icon at bounding box center [69, 24] width 29 height 27
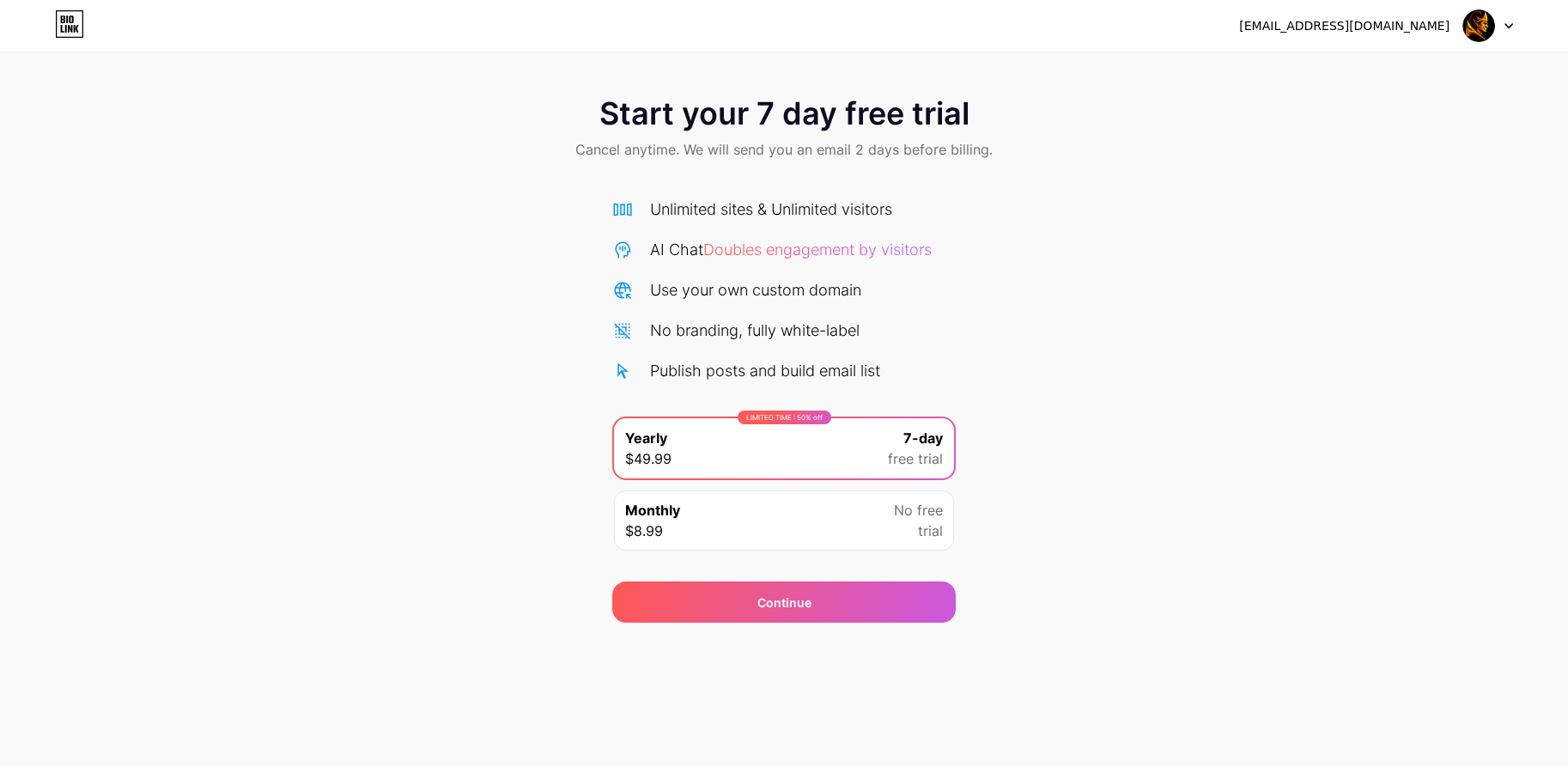
click at [811, 507] on div "Monthly $8.99 No free trial" at bounding box center [784, 521] width 340 height 60
click at [828, 452] on div "LIMITED TIME : 50% off Yearly $49.99 7-day free trial" at bounding box center [784, 449] width 340 height 60
click at [794, 594] on div "Continue" at bounding box center [784, 603] width 55 height 18
